Goal: Check status: Check status

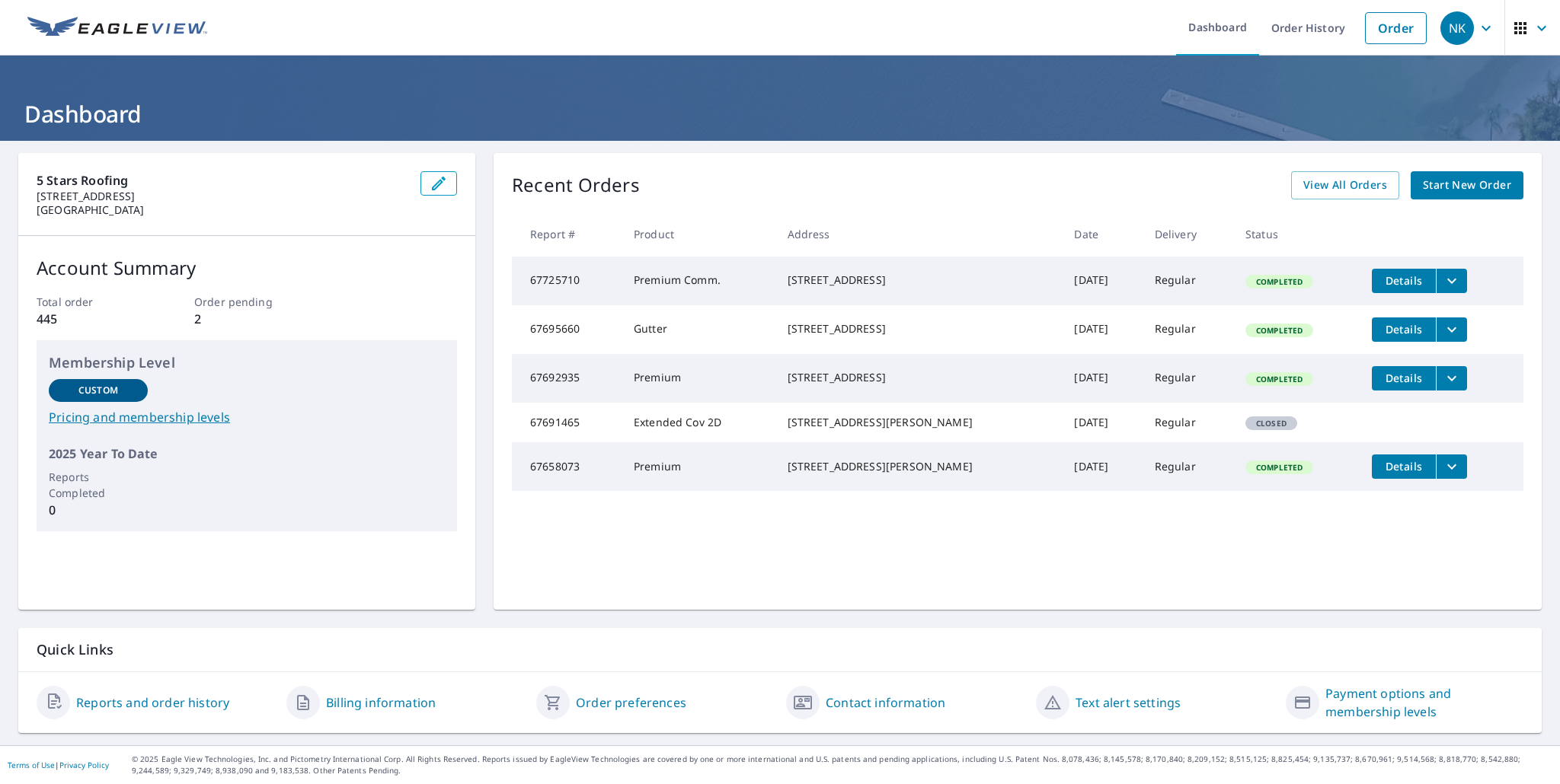
click at [1386, 285] on span "Details" at bounding box center [1404, 281] width 46 height 15
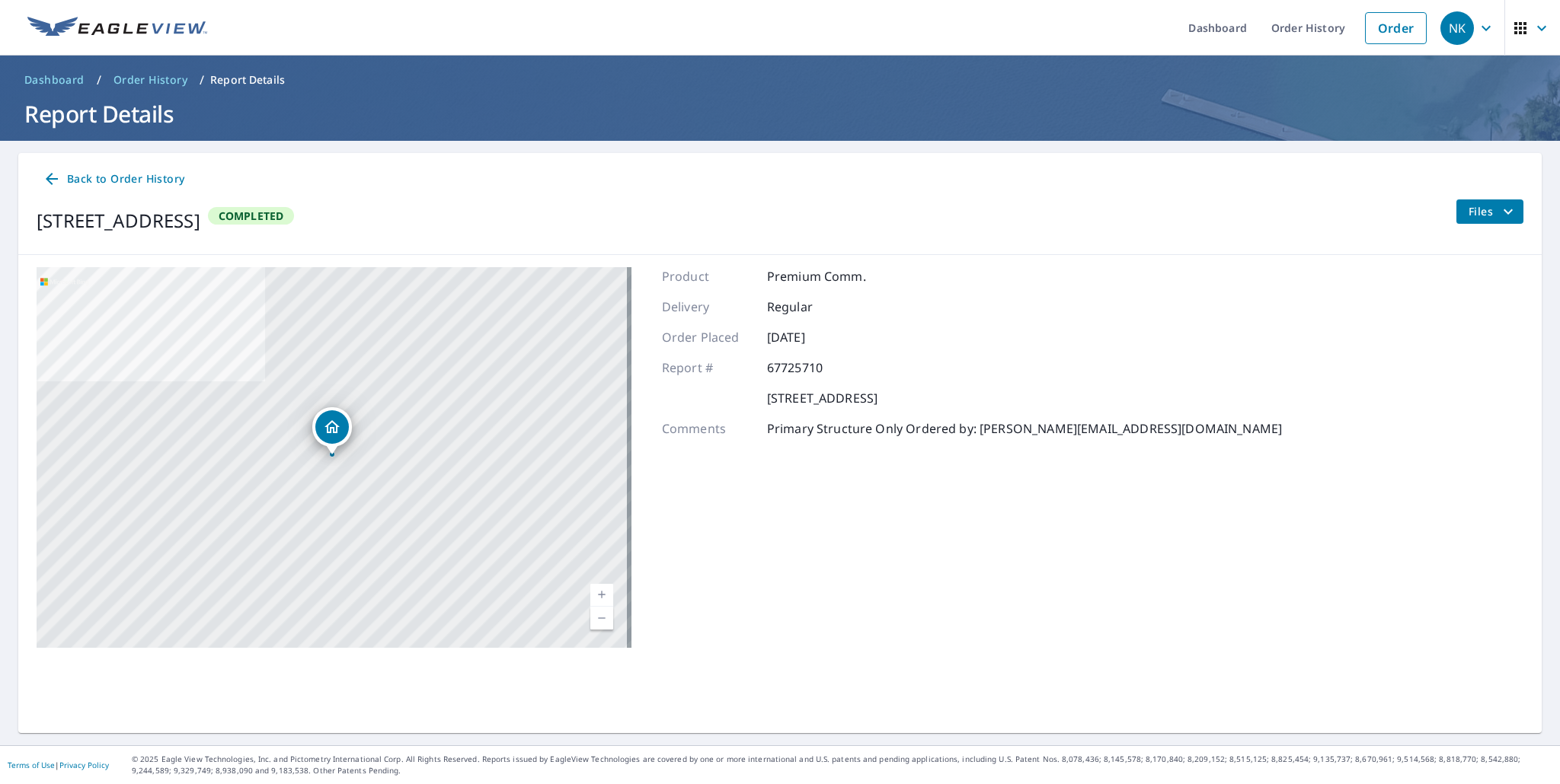
click at [171, 176] on span "Back to Order History" at bounding box center [113, 180] width 142 height 19
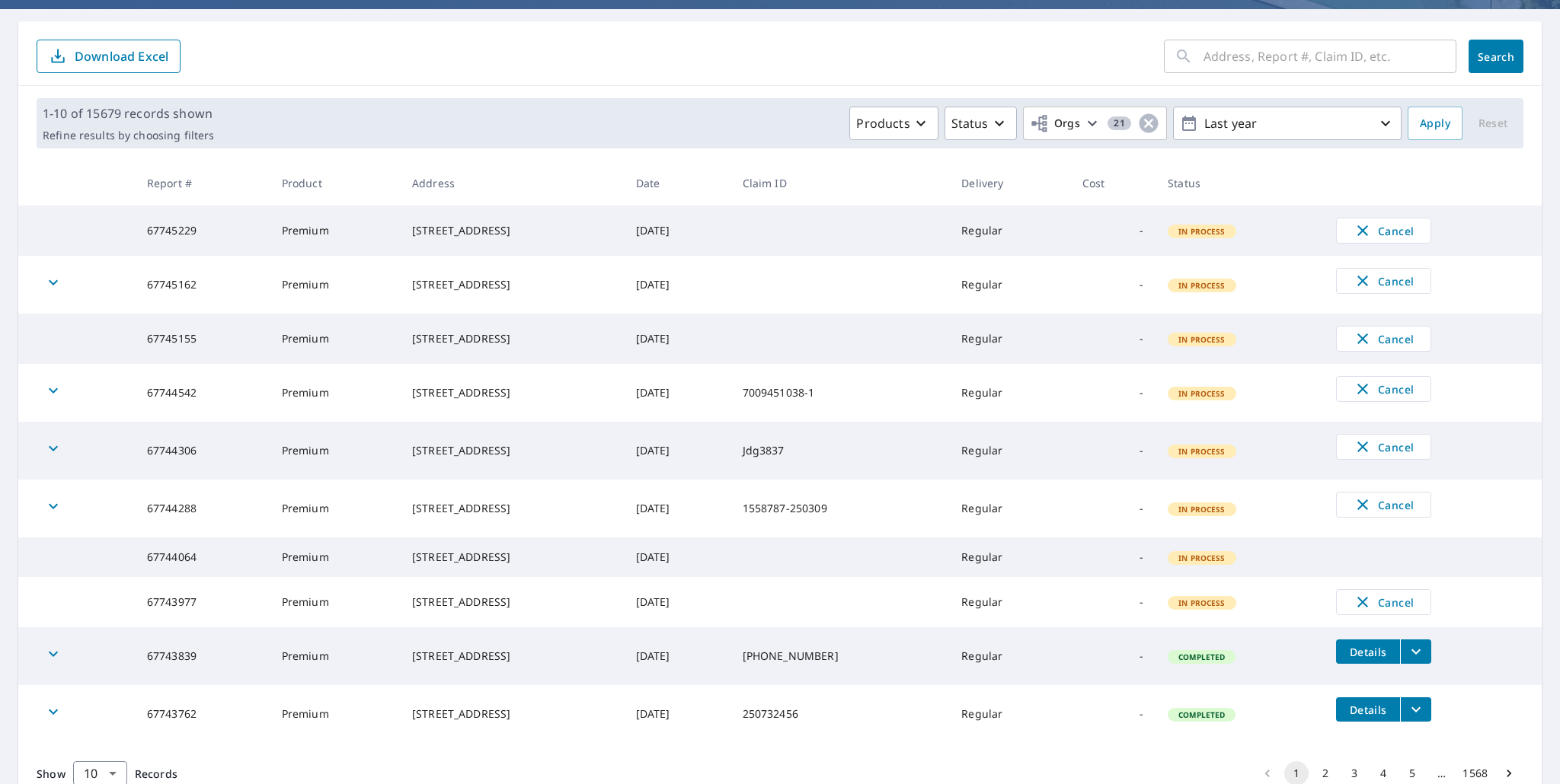
scroll to position [223, 0]
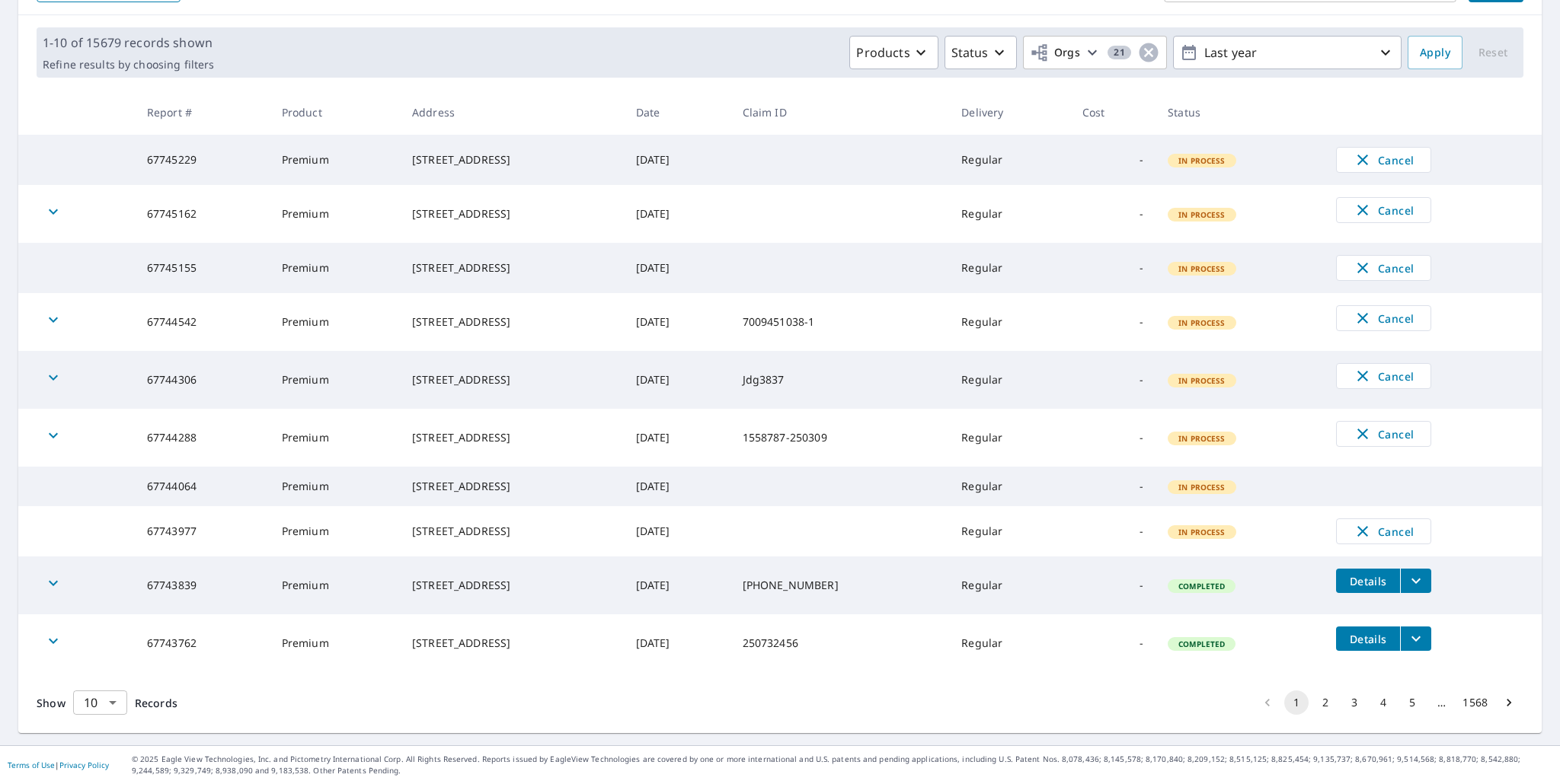
click at [108, 704] on body "NK NK Dashboard Order History Order NK Dashboard / Order History Order History …" at bounding box center [780, 392] width 1560 height 784
click at [98, 755] on li "100" at bounding box center [99, 757] width 54 height 28
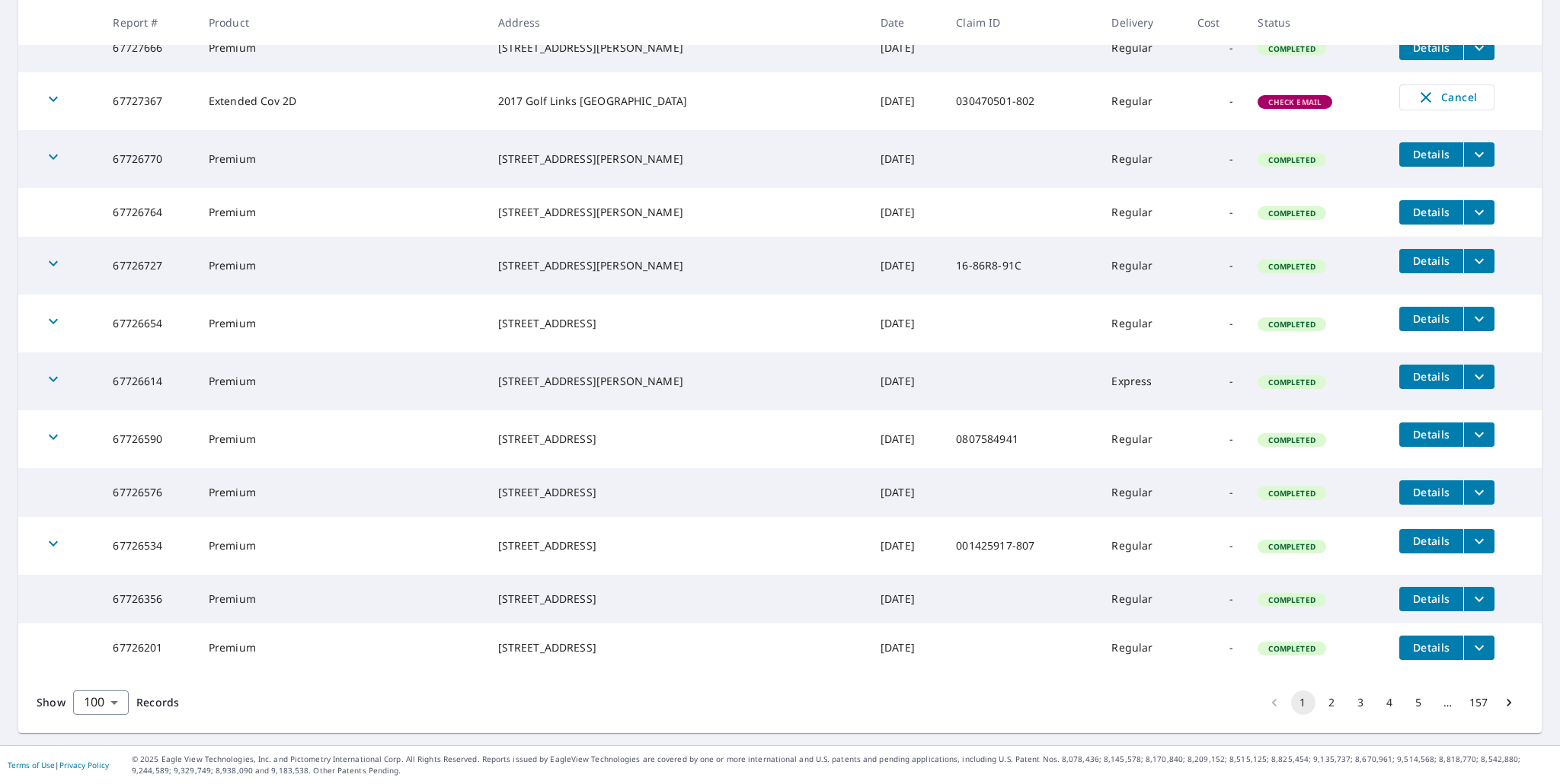
scroll to position [5417, 0]
click at [1318, 705] on li "2" at bounding box center [1333, 703] width 29 height 24
click at [1320, 705] on button "2" at bounding box center [1332, 703] width 24 height 24
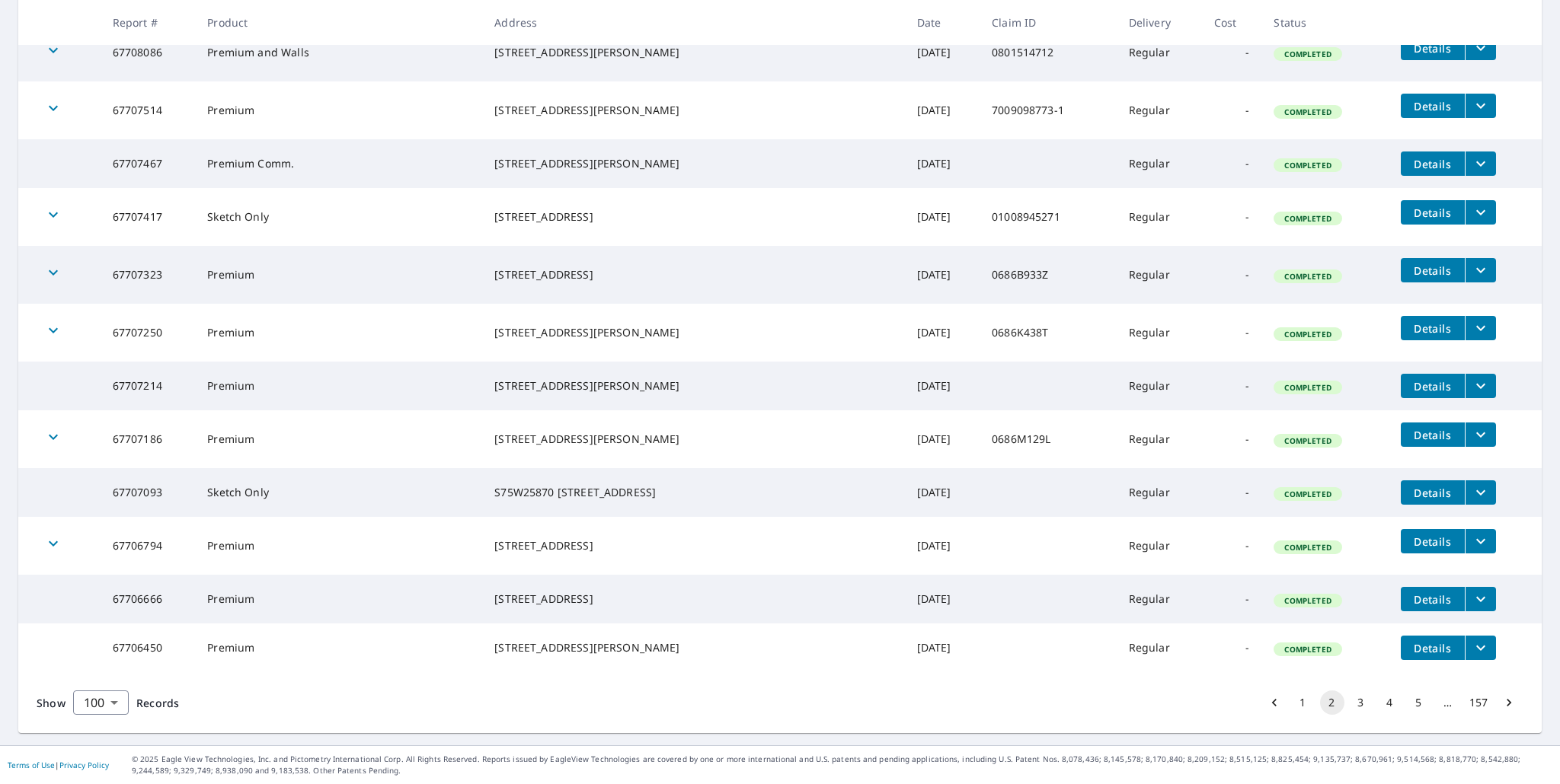
scroll to position [5485, 0]
click at [1356, 701] on button "3" at bounding box center [1361, 703] width 24 height 24
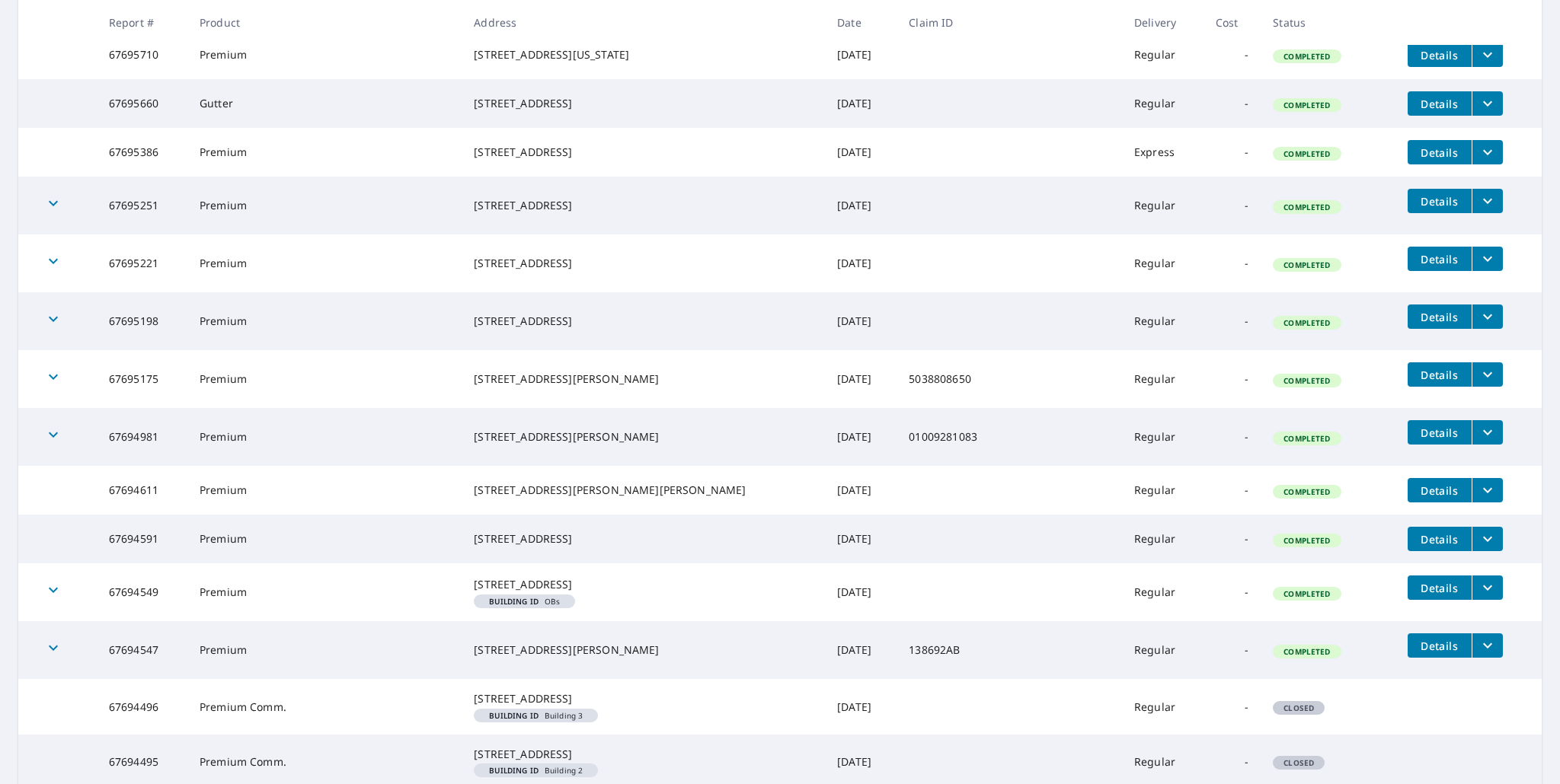
scroll to position [2969, 0]
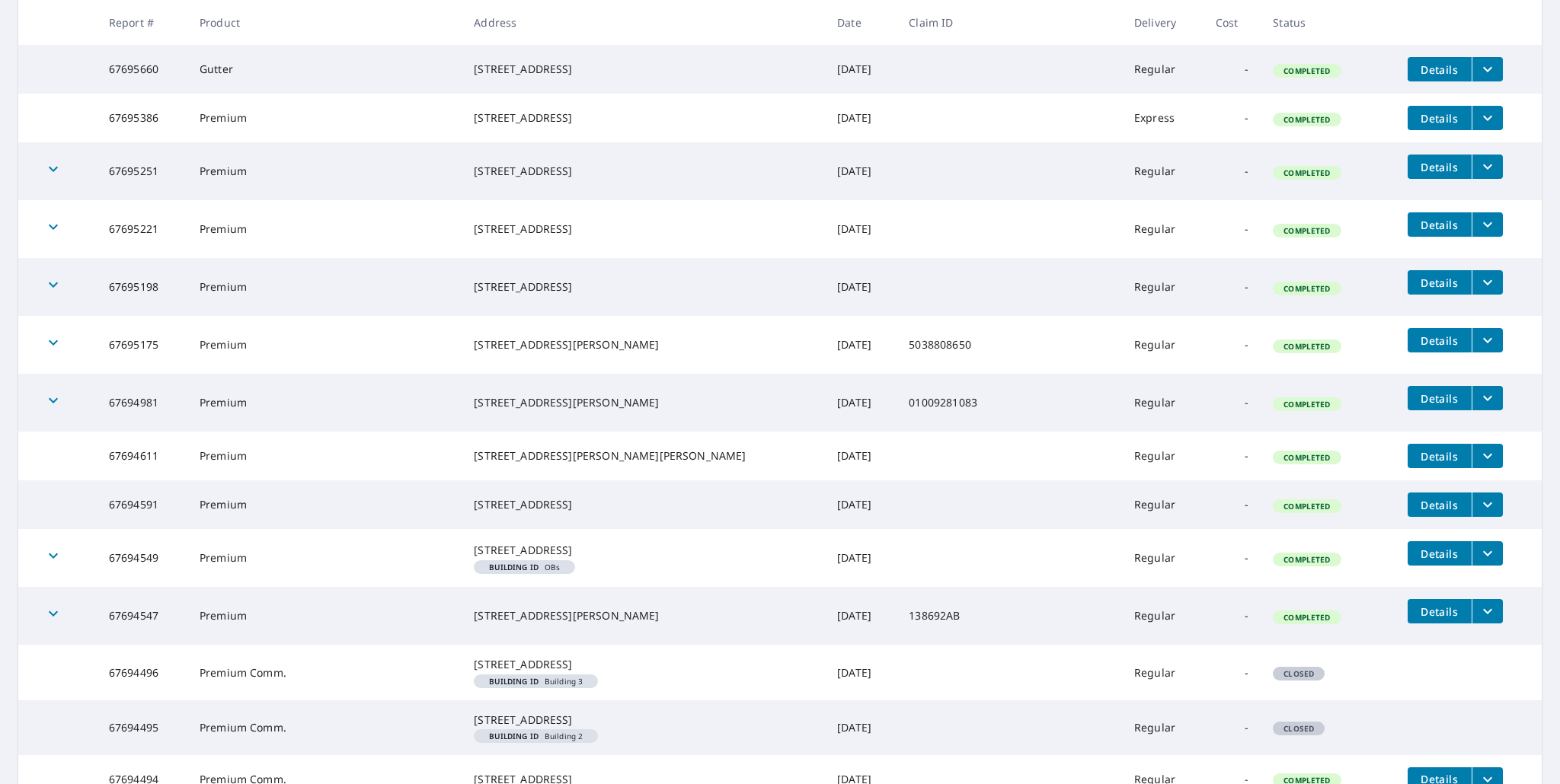
click at [1417, 77] on span "Details" at bounding box center [1439, 69] width 46 height 15
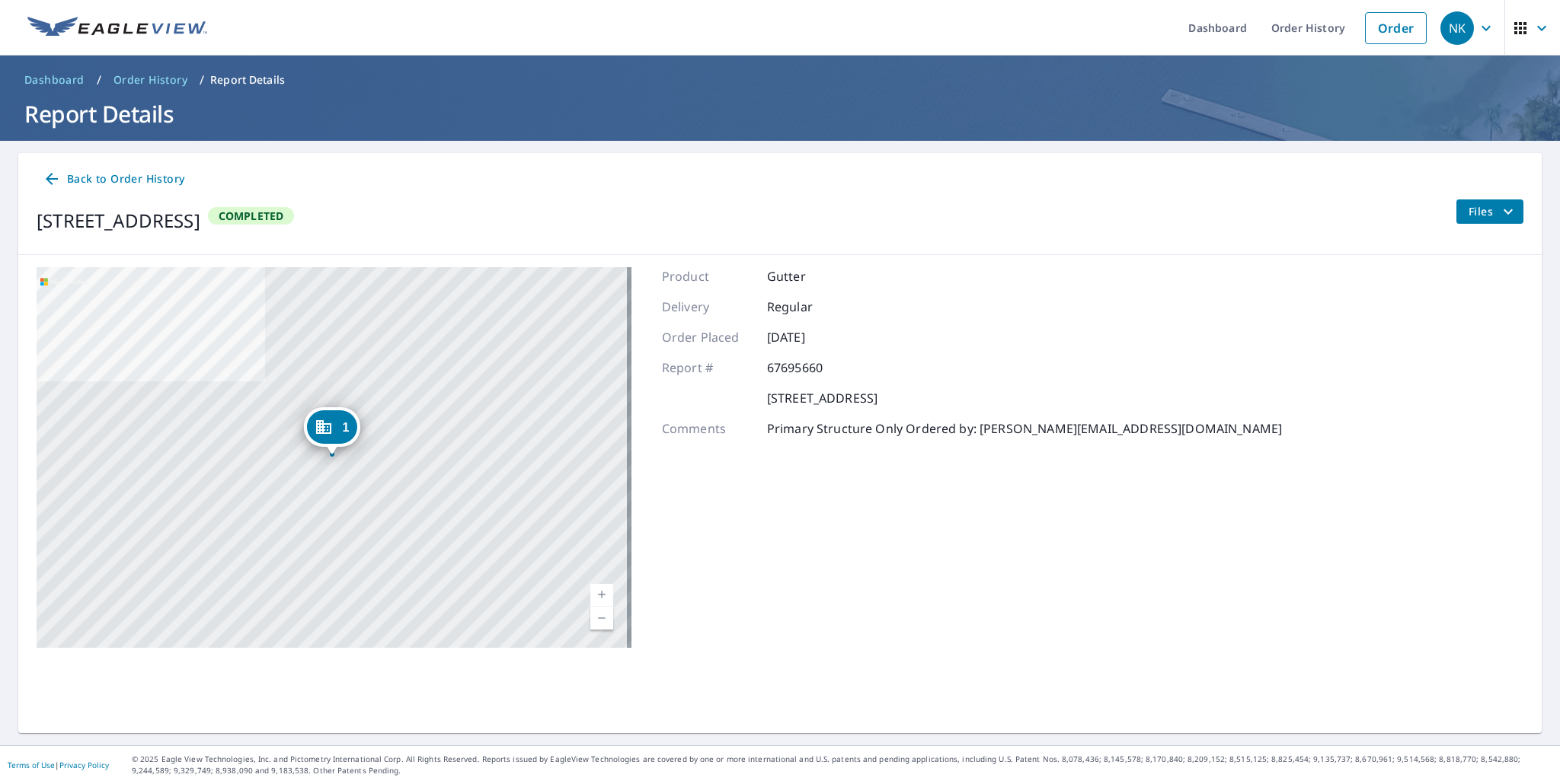
click at [131, 171] on span "Back to Order History" at bounding box center [113, 180] width 142 height 19
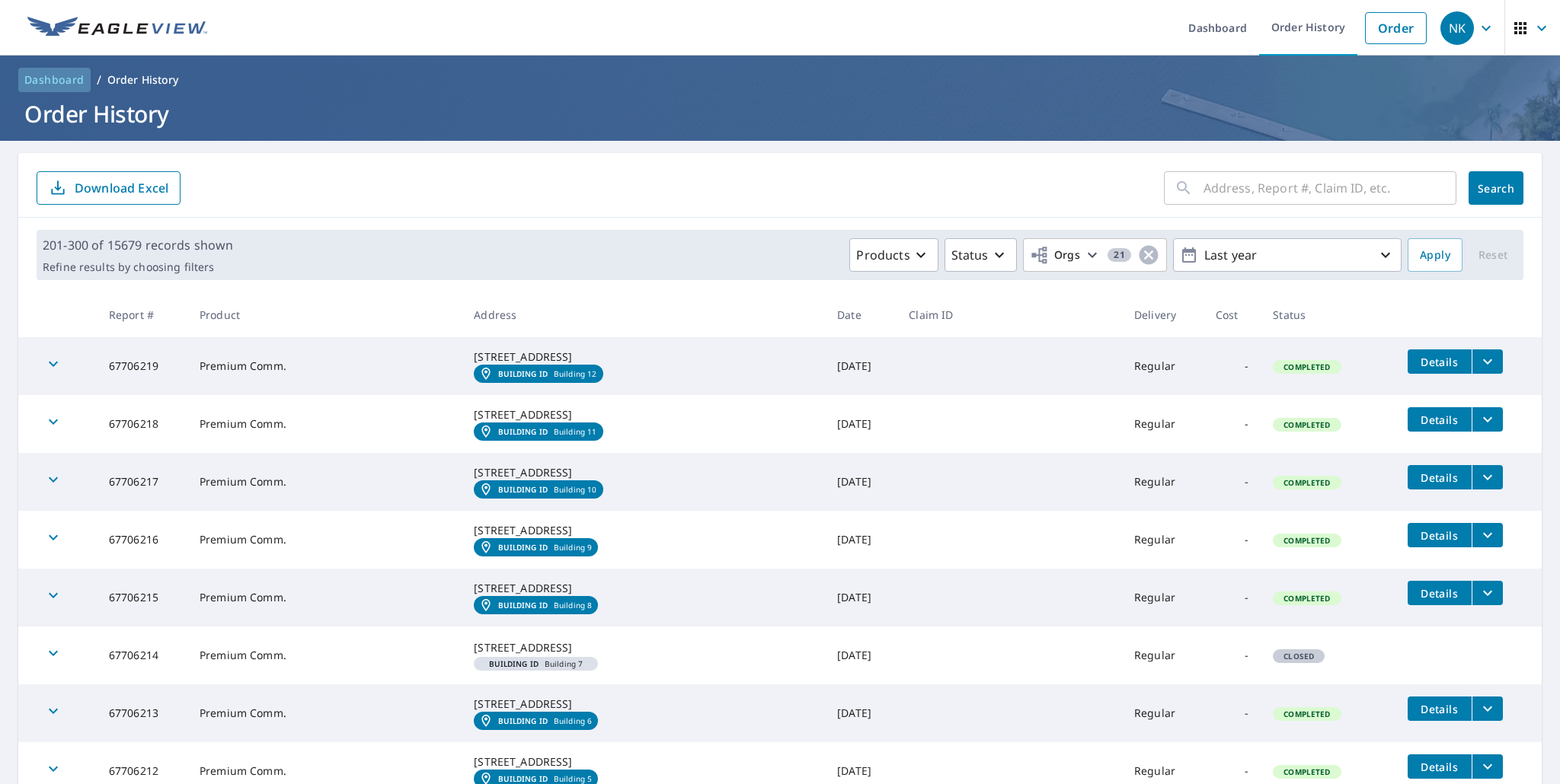
click at [47, 73] on span "Dashboard" at bounding box center [54, 80] width 60 height 16
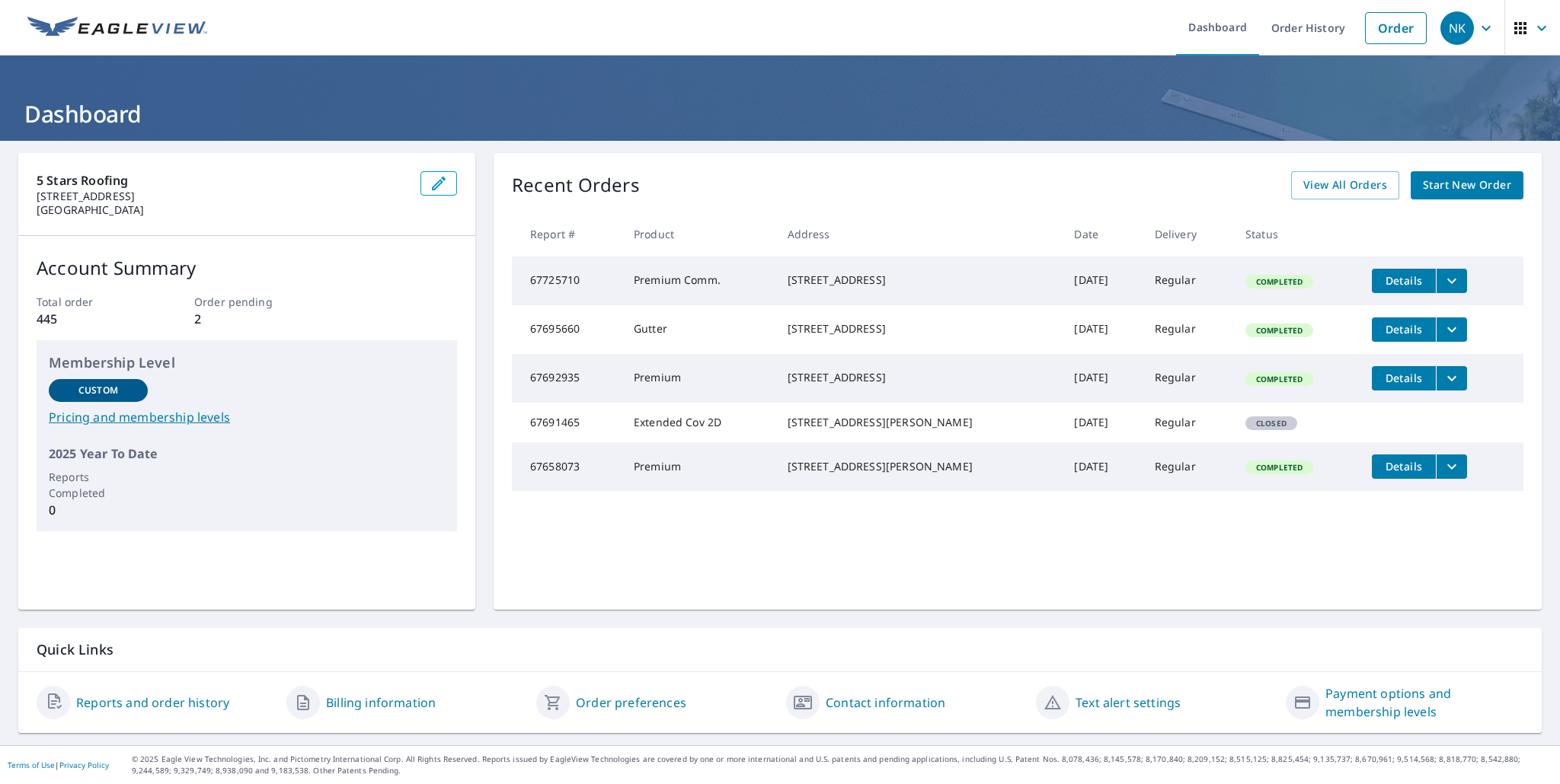
click at [1389, 390] on button "Details" at bounding box center [1404, 378] width 64 height 24
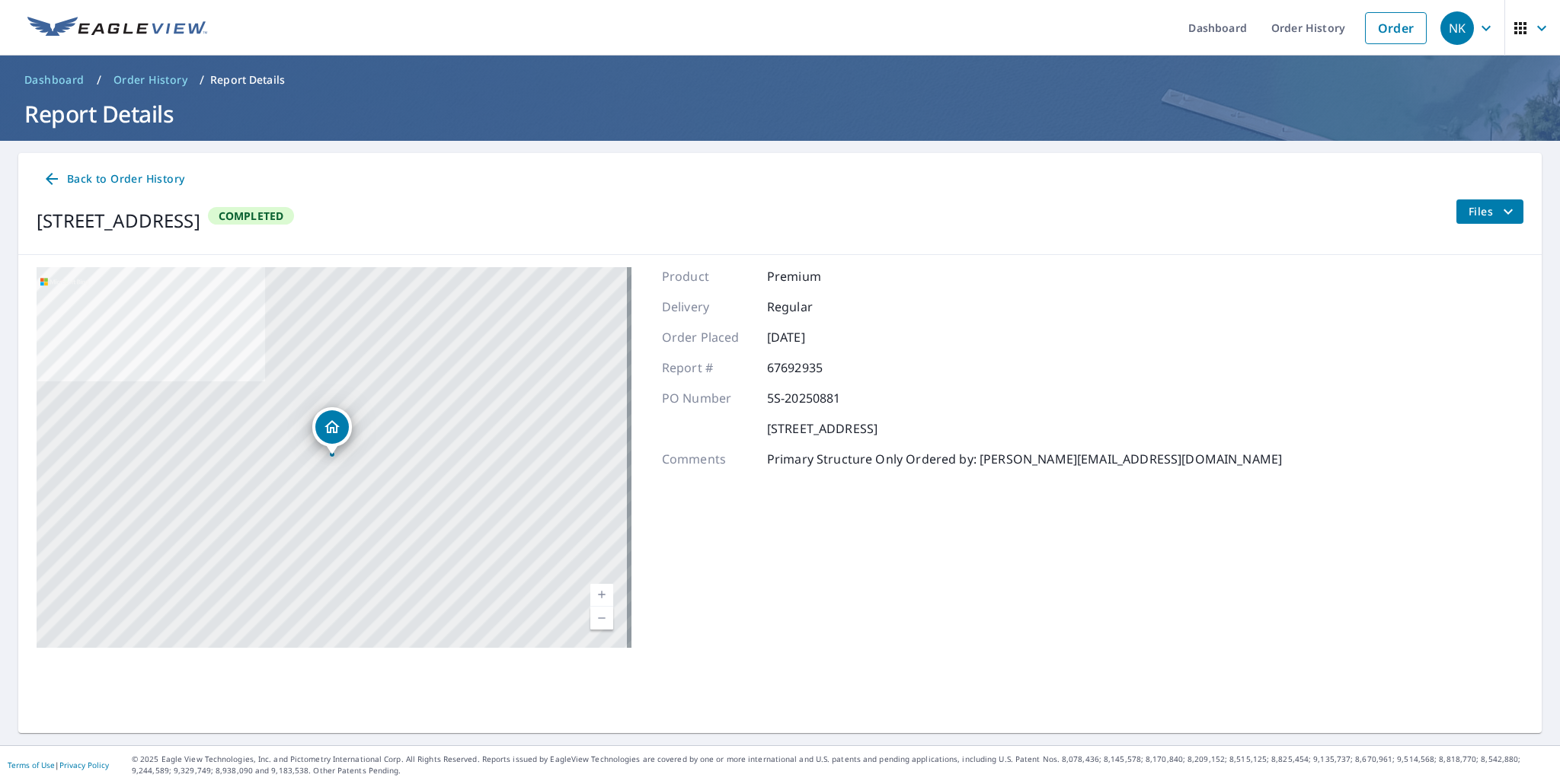
click at [330, 455] on div at bounding box center [332, 454] width 6 height 6
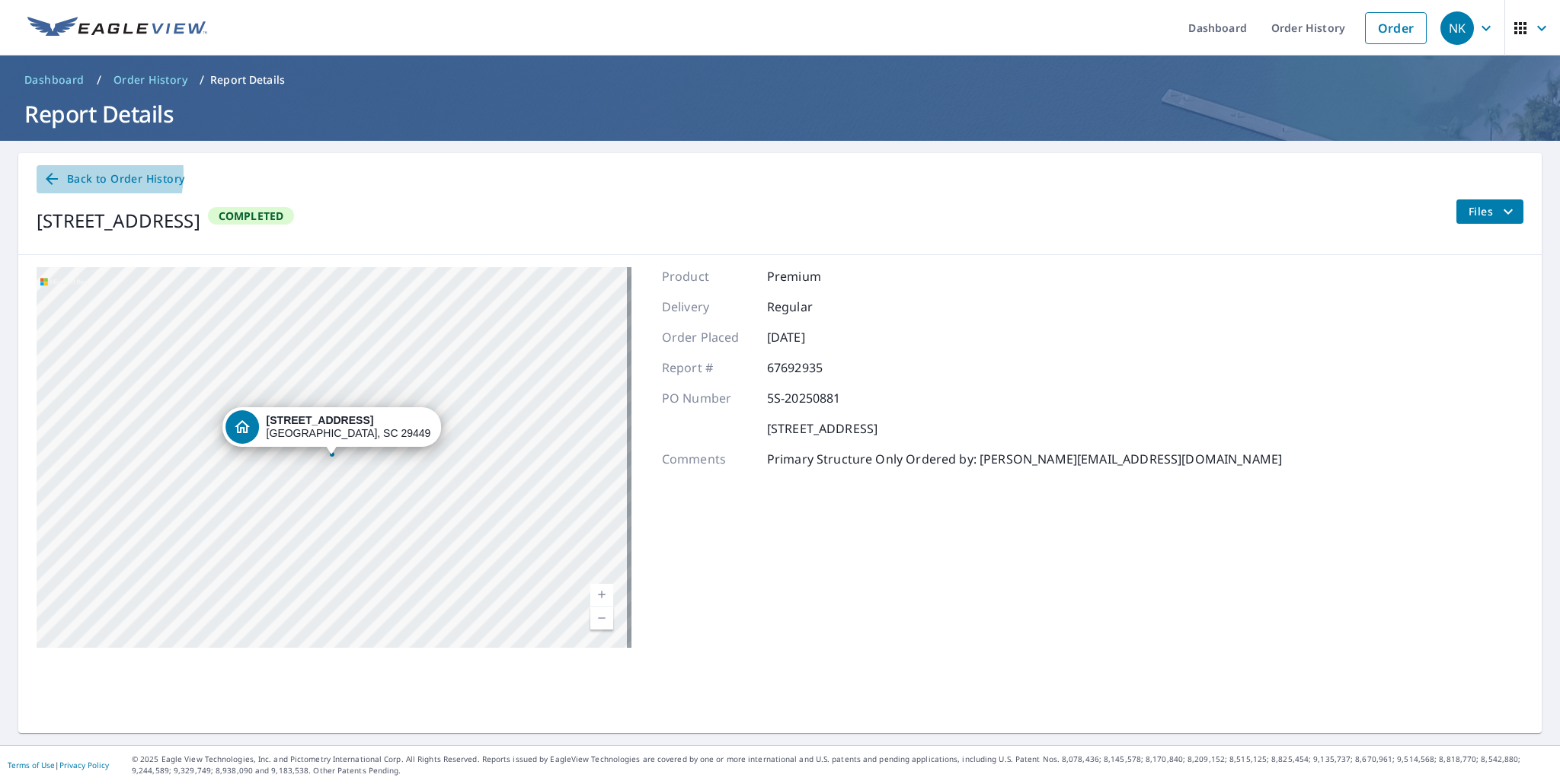
click at [61, 174] on span "Back to Order History" at bounding box center [113, 180] width 142 height 19
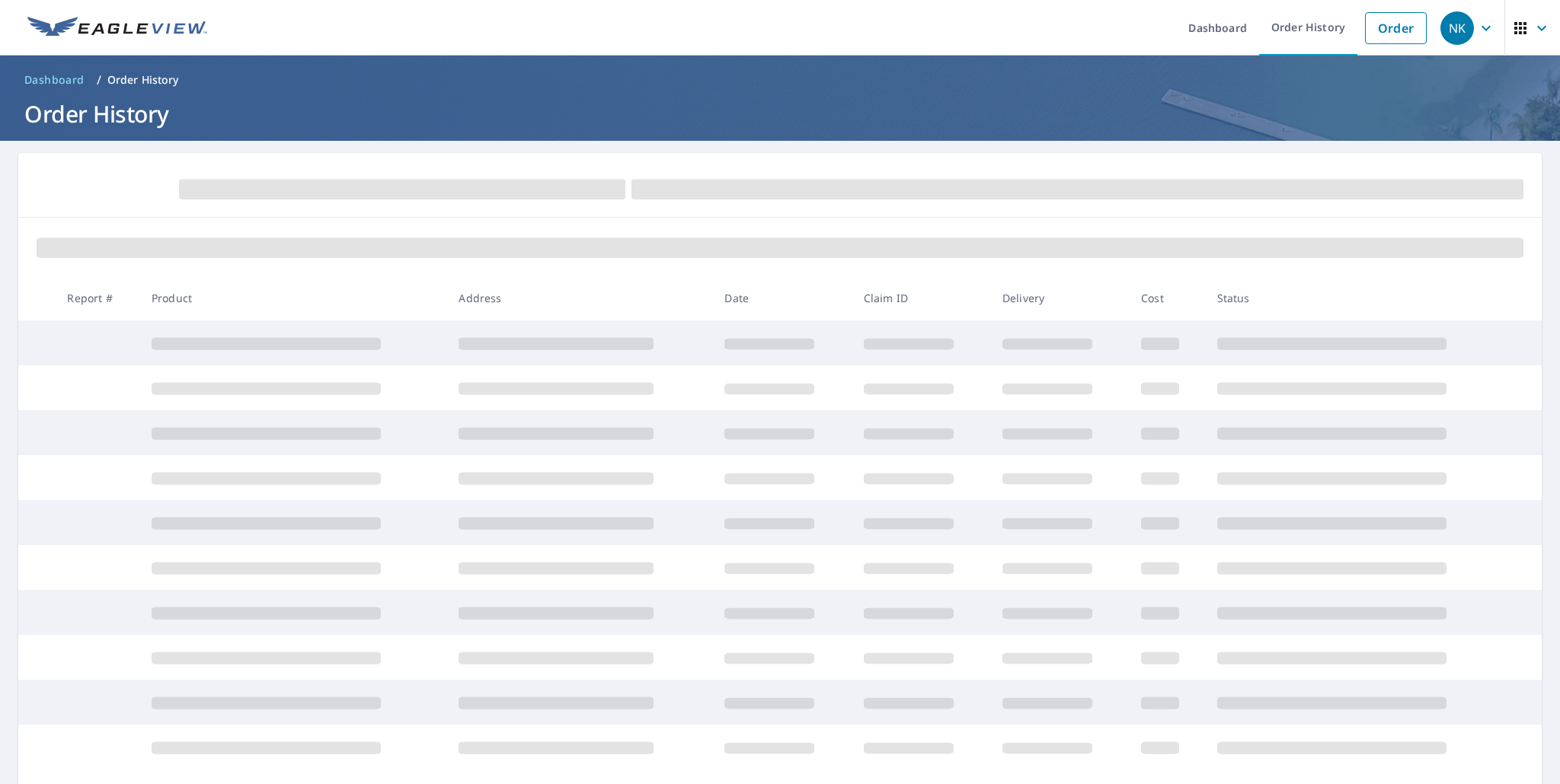
click at [55, 60] on header "Dashboard / Order History Order History" at bounding box center [780, 98] width 1560 height 85
click at [62, 74] on span "Dashboard" at bounding box center [54, 80] width 60 height 16
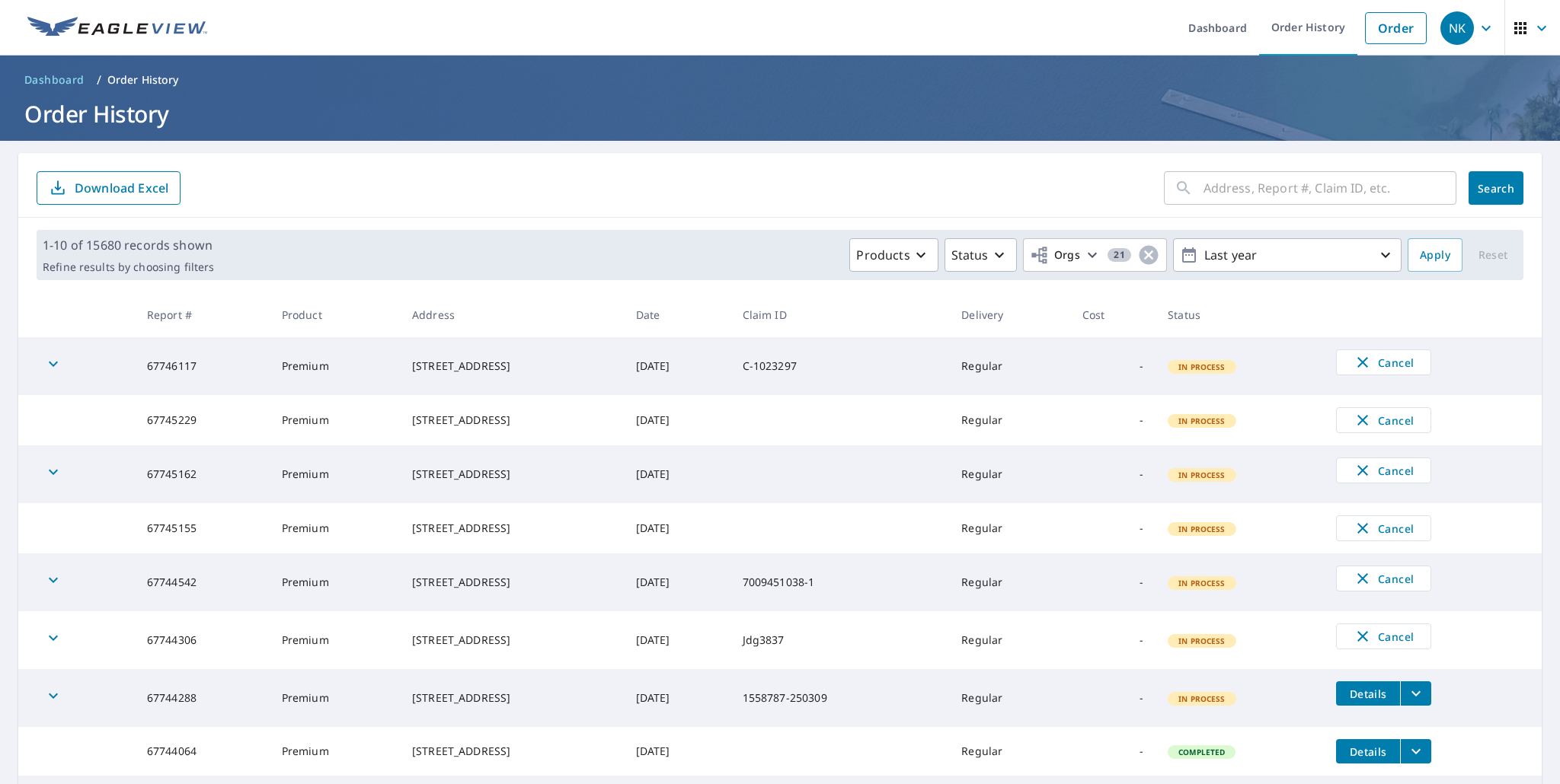
click at [63, 79] on span "Dashboard" at bounding box center [54, 80] width 60 height 16
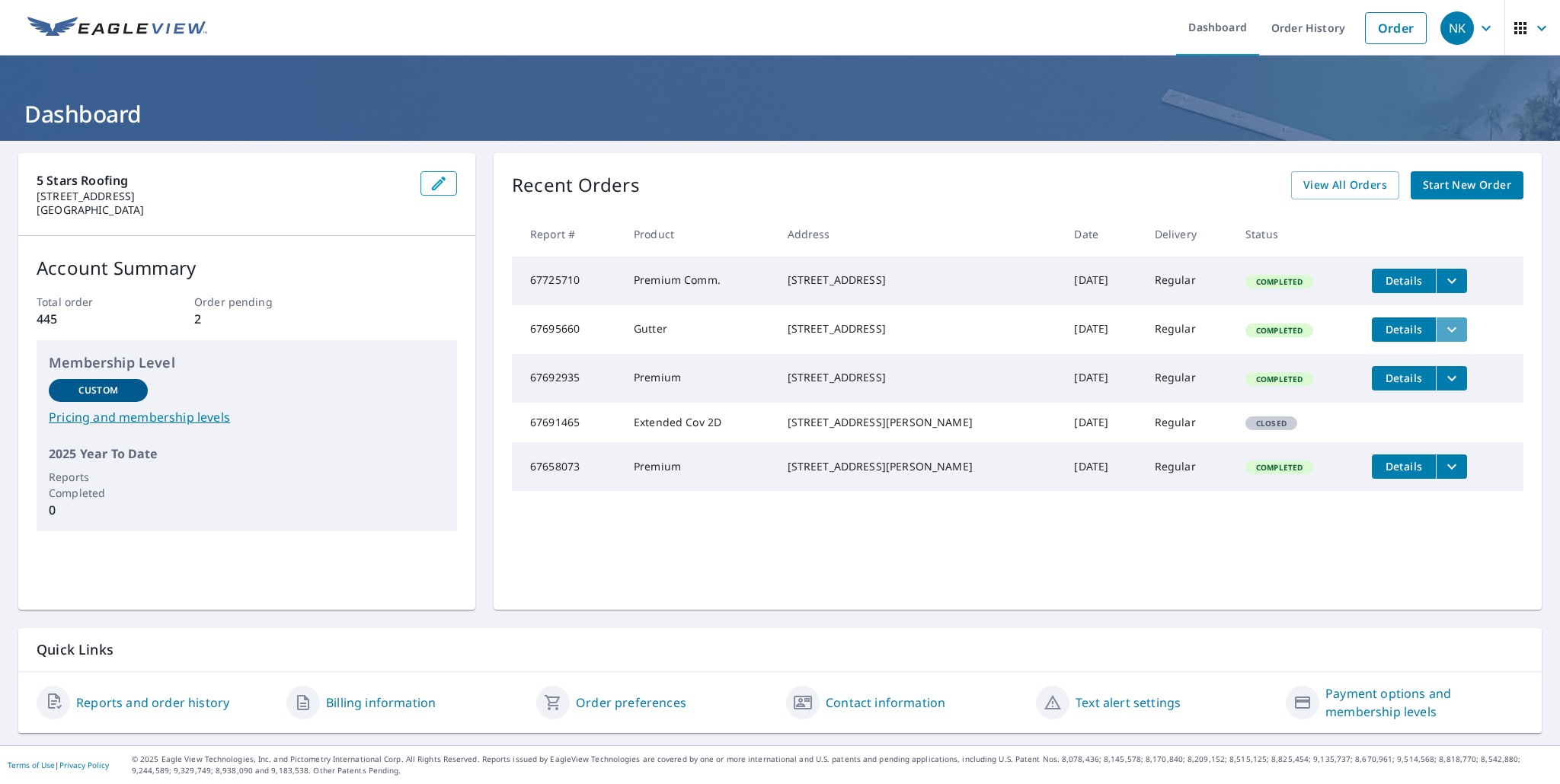
click at [1436, 342] on button "filesDropdownBtn-67695660" at bounding box center [1451, 330] width 31 height 24
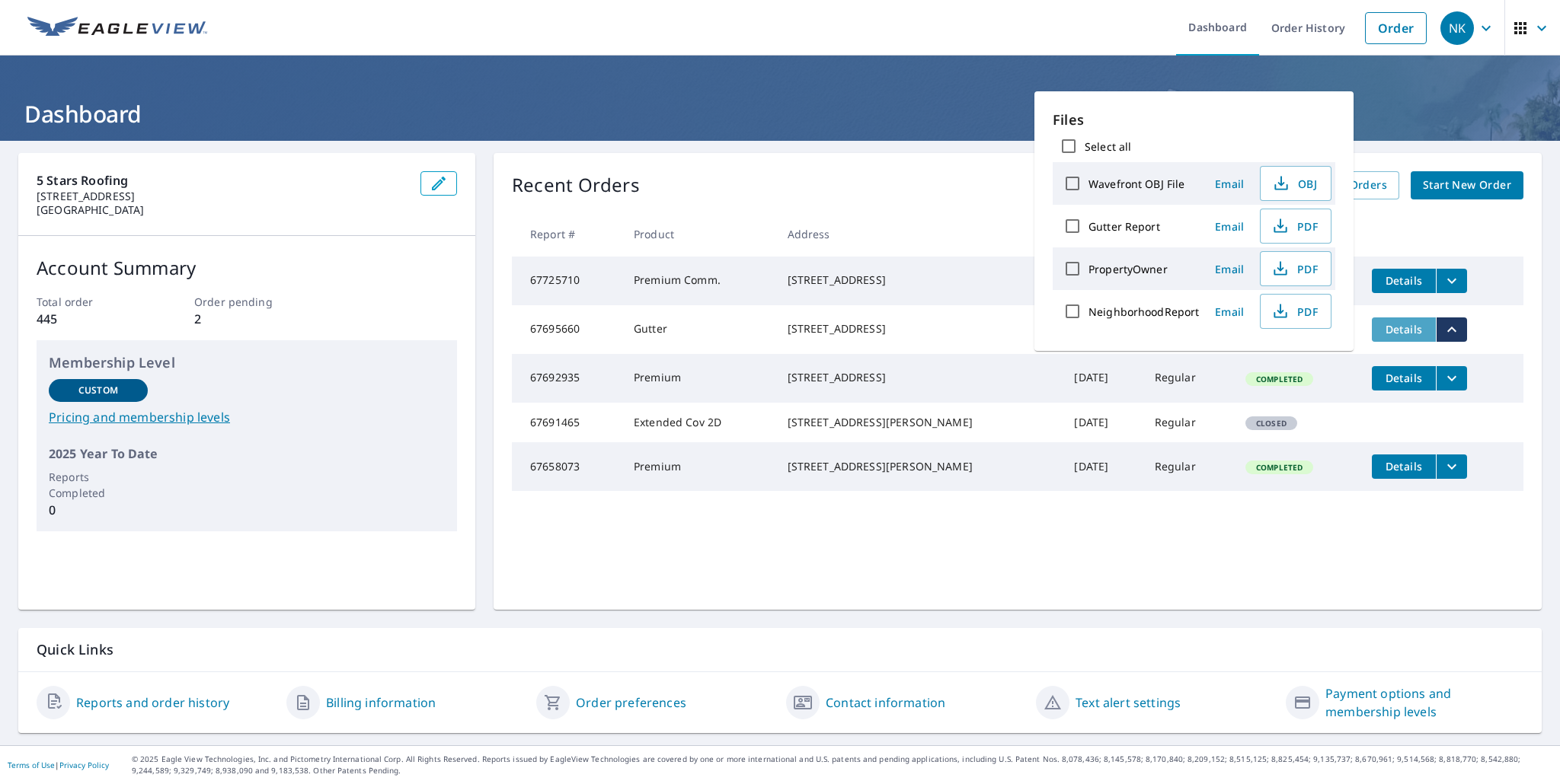
click at [1405, 334] on span "Details" at bounding box center [1404, 329] width 46 height 15
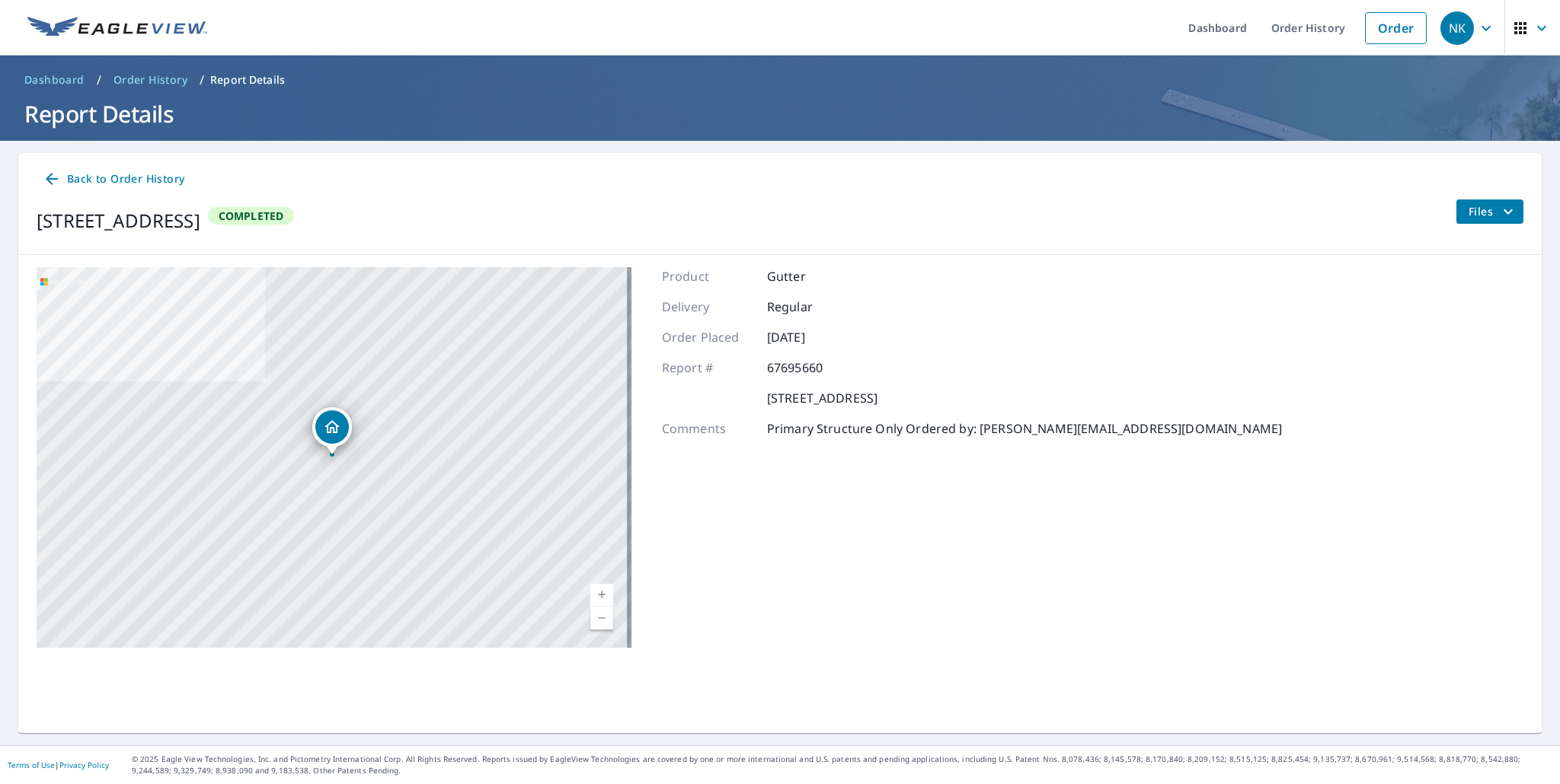
click at [144, 186] on span "Back to Order History" at bounding box center [113, 180] width 142 height 19
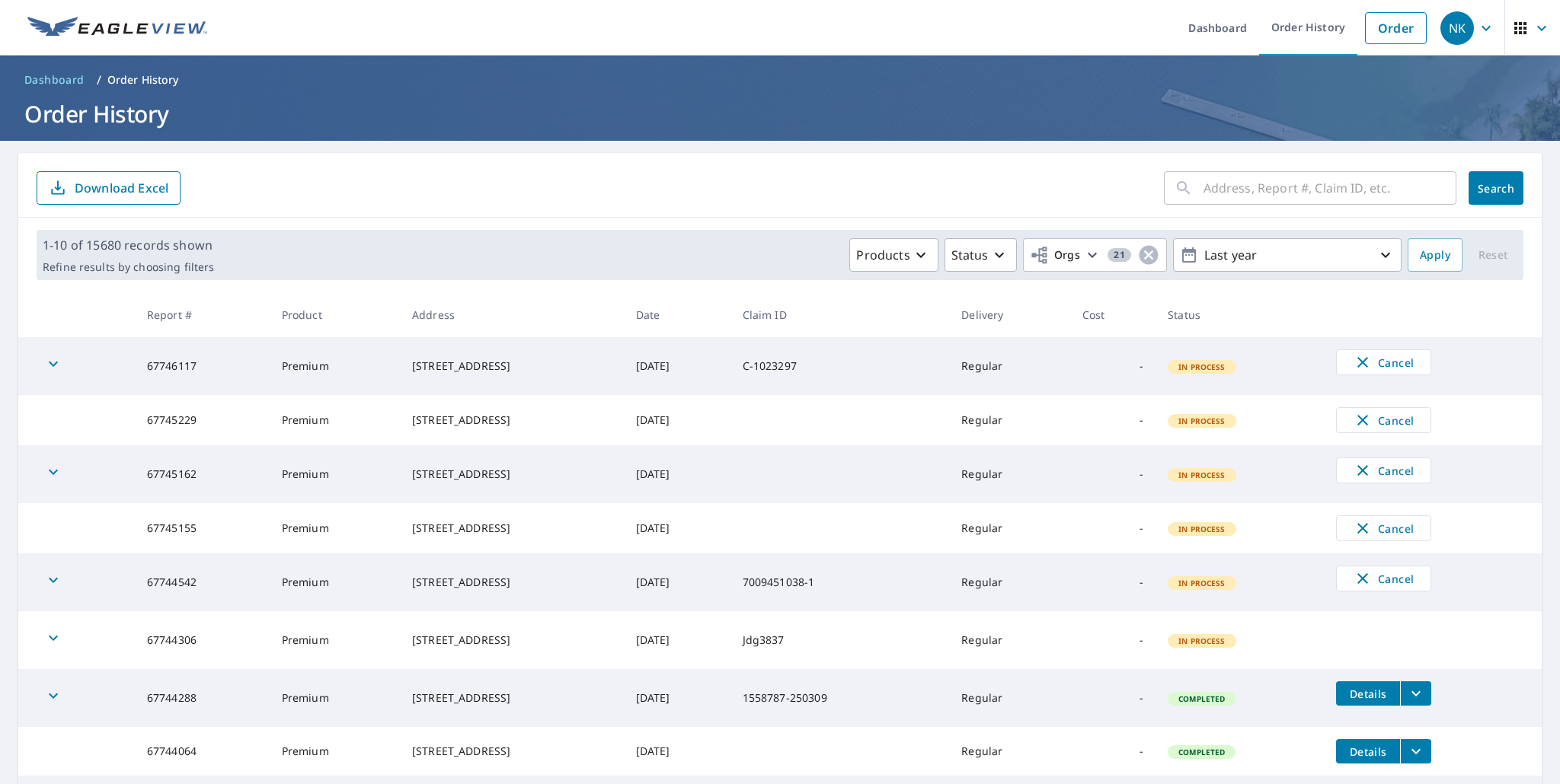
click at [54, 81] on span "Dashboard" at bounding box center [54, 80] width 60 height 16
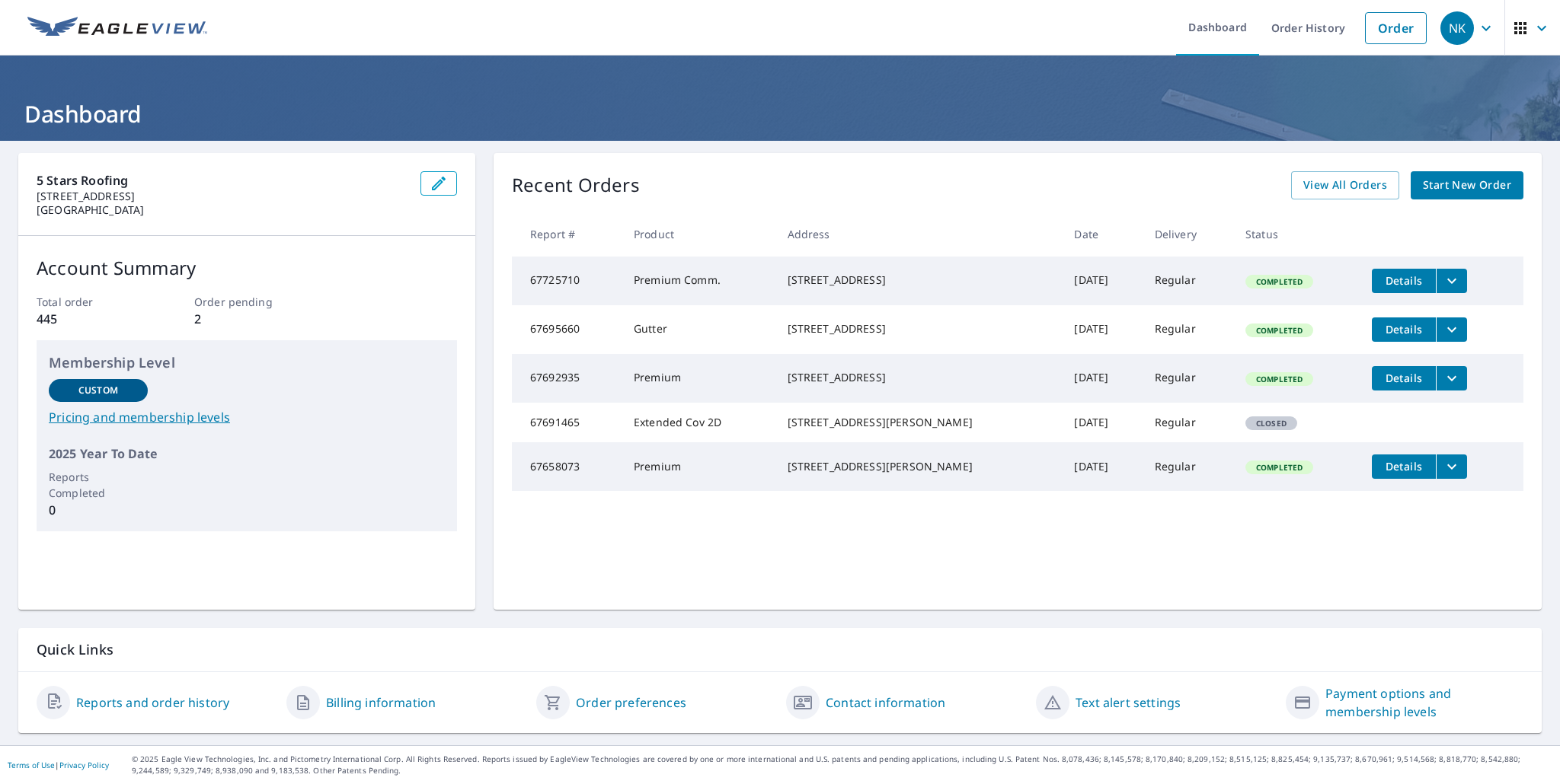
click at [1377, 478] on td "Details" at bounding box center [1442, 466] width 164 height 48
click at [1384, 474] on span "Details" at bounding box center [1404, 466] width 46 height 15
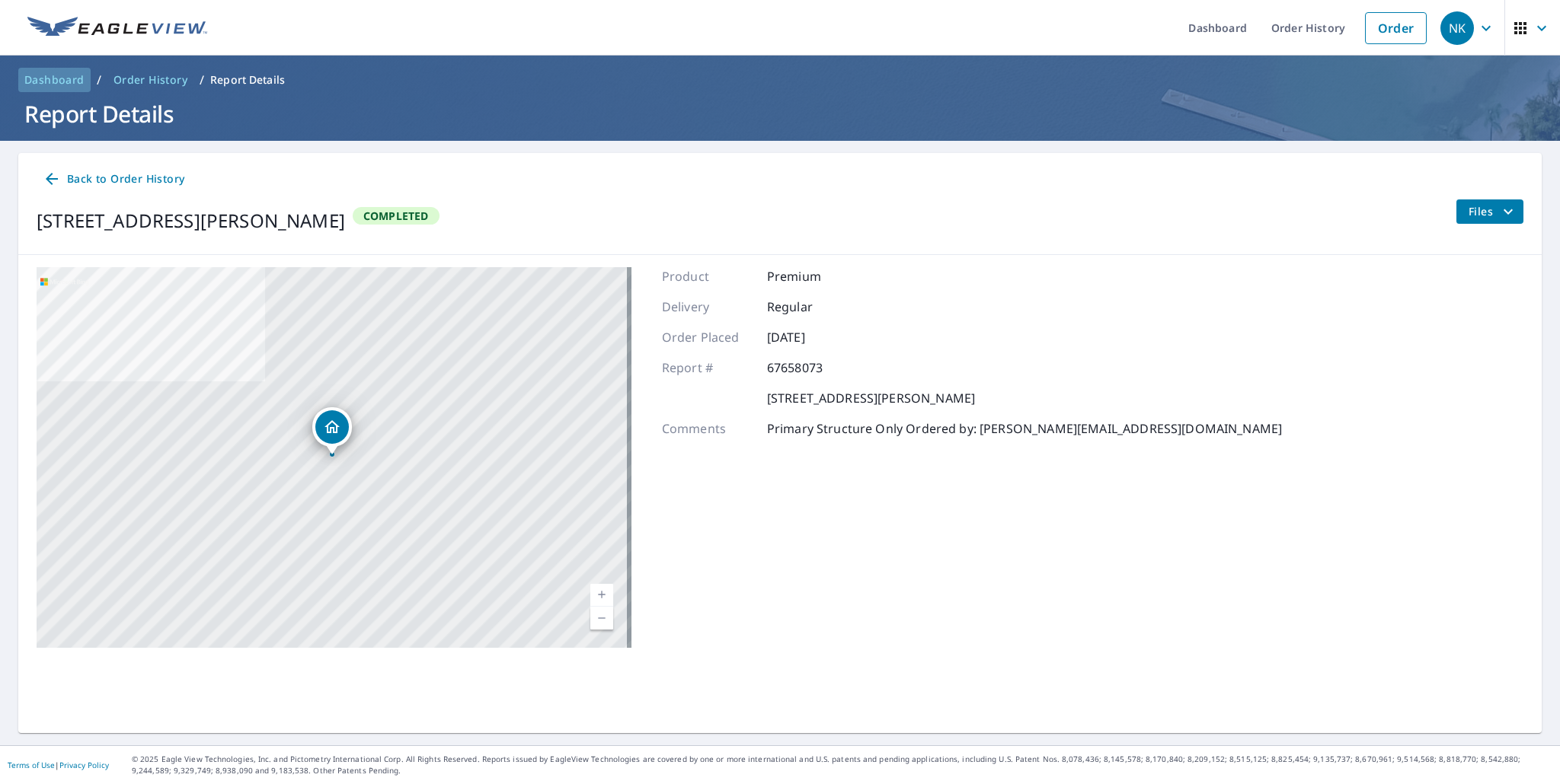
click at [73, 78] on span "Dashboard" at bounding box center [54, 80] width 60 height 16
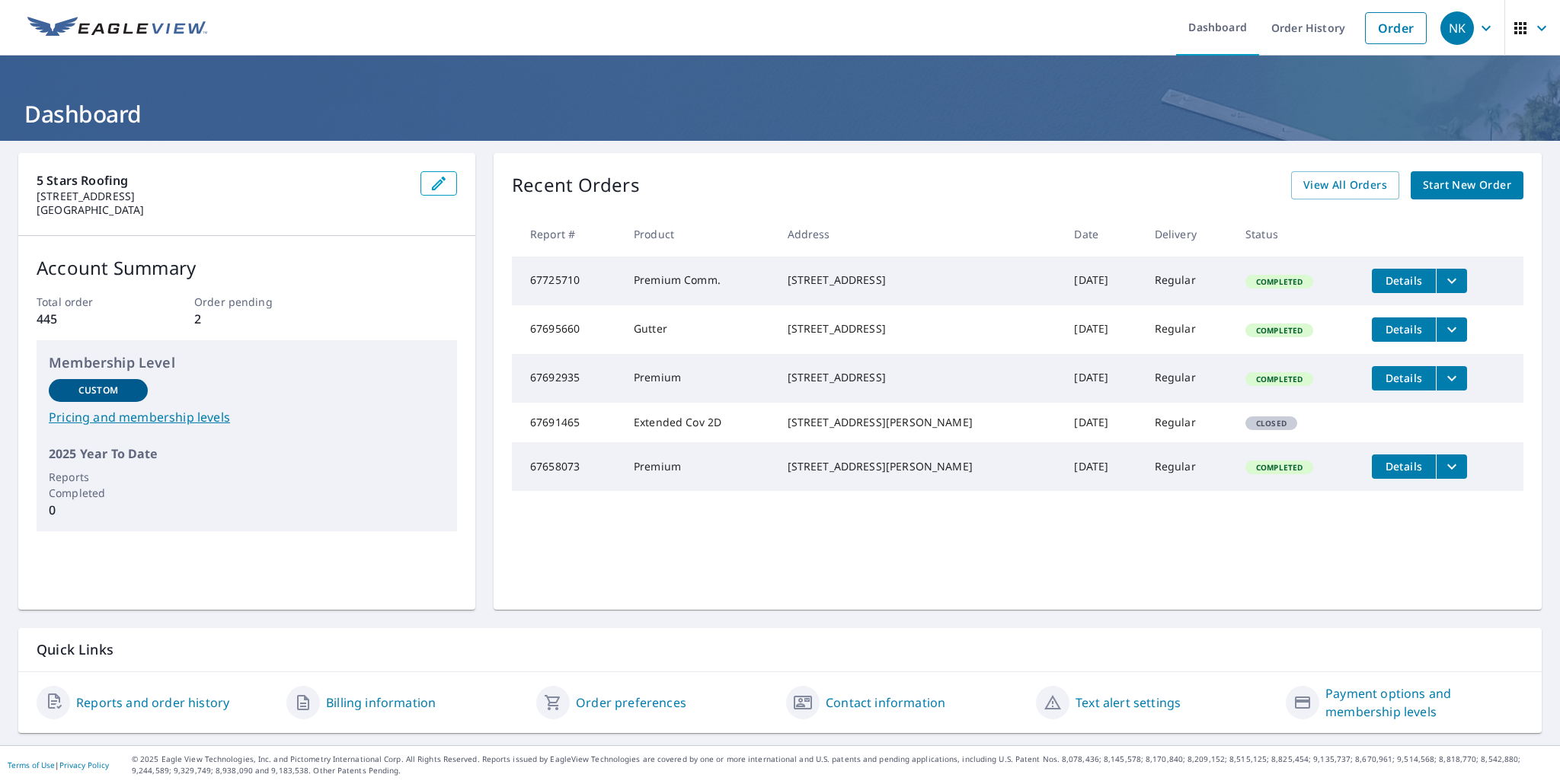
click at [1382, 281] on span "Details" at bounding box center [1404, 281] width 46 height 15
